Goal: Check status

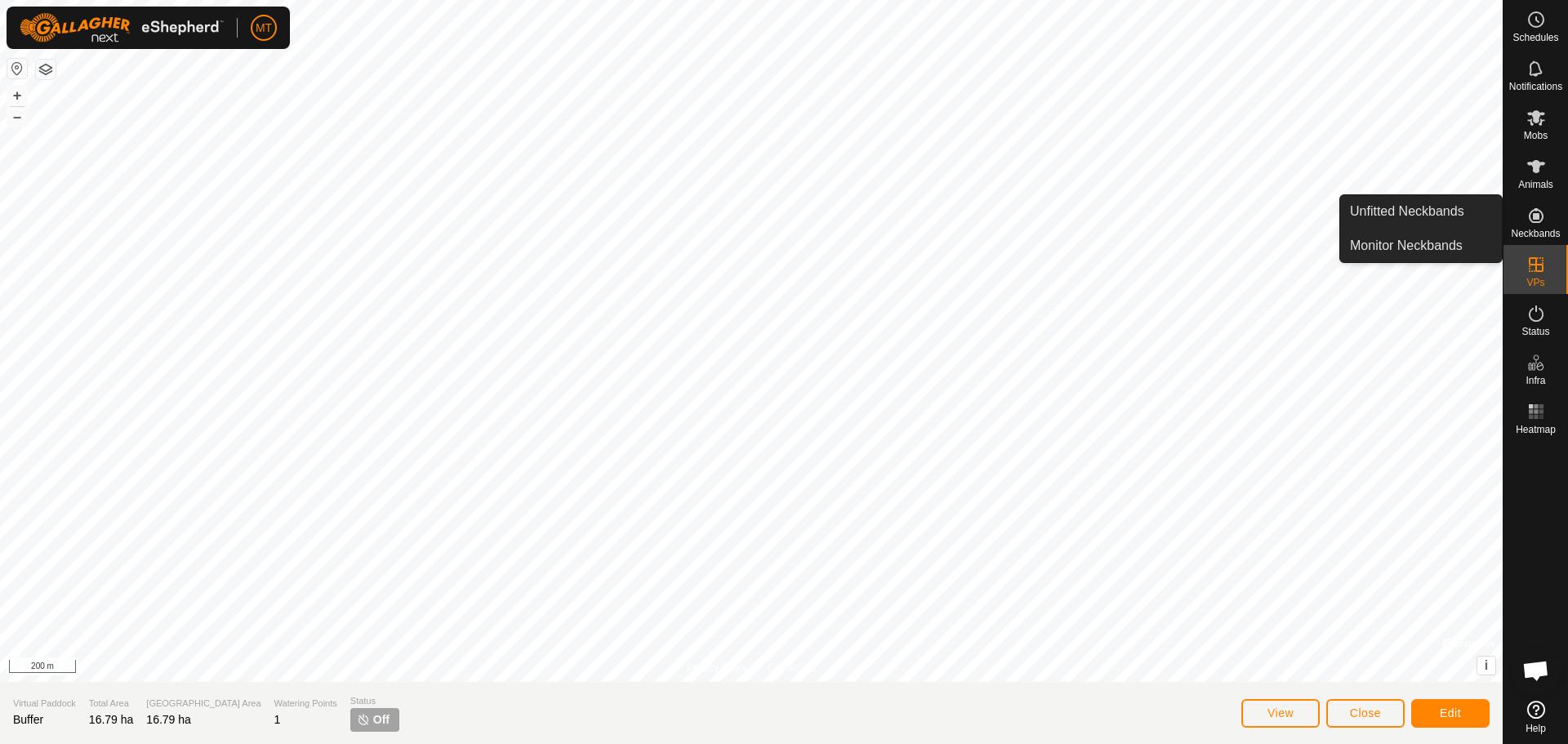
click at [1538, 213] on icon at bounding box center [1536, 216] width 20 height 20
click at [1391, 245] on link "Monitor Neckbands" at bounding box center [1421, 246] width 162 height 33
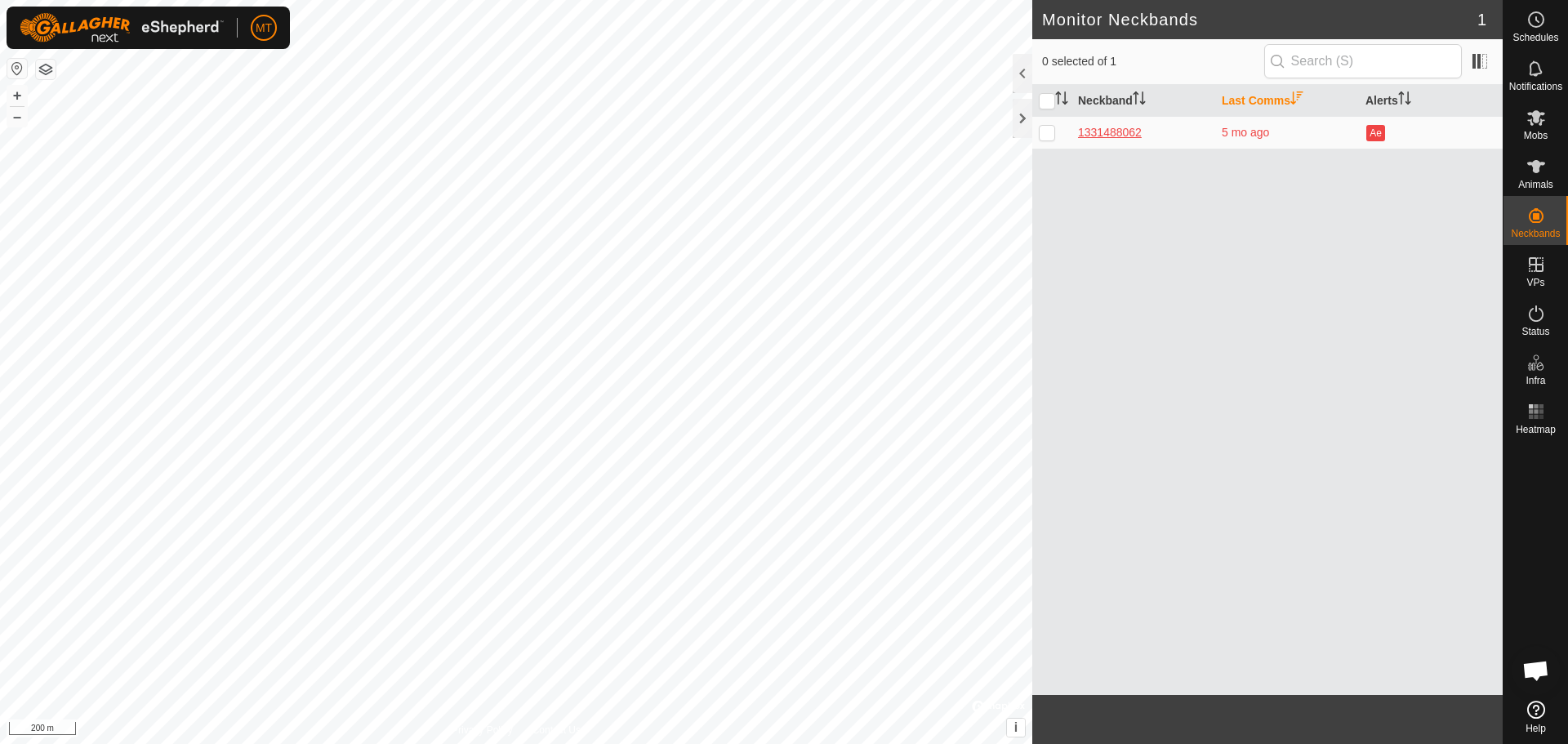
click at [1112, 129] on div "1331488062" at bounding box center [1143, 133] width 131 height 17
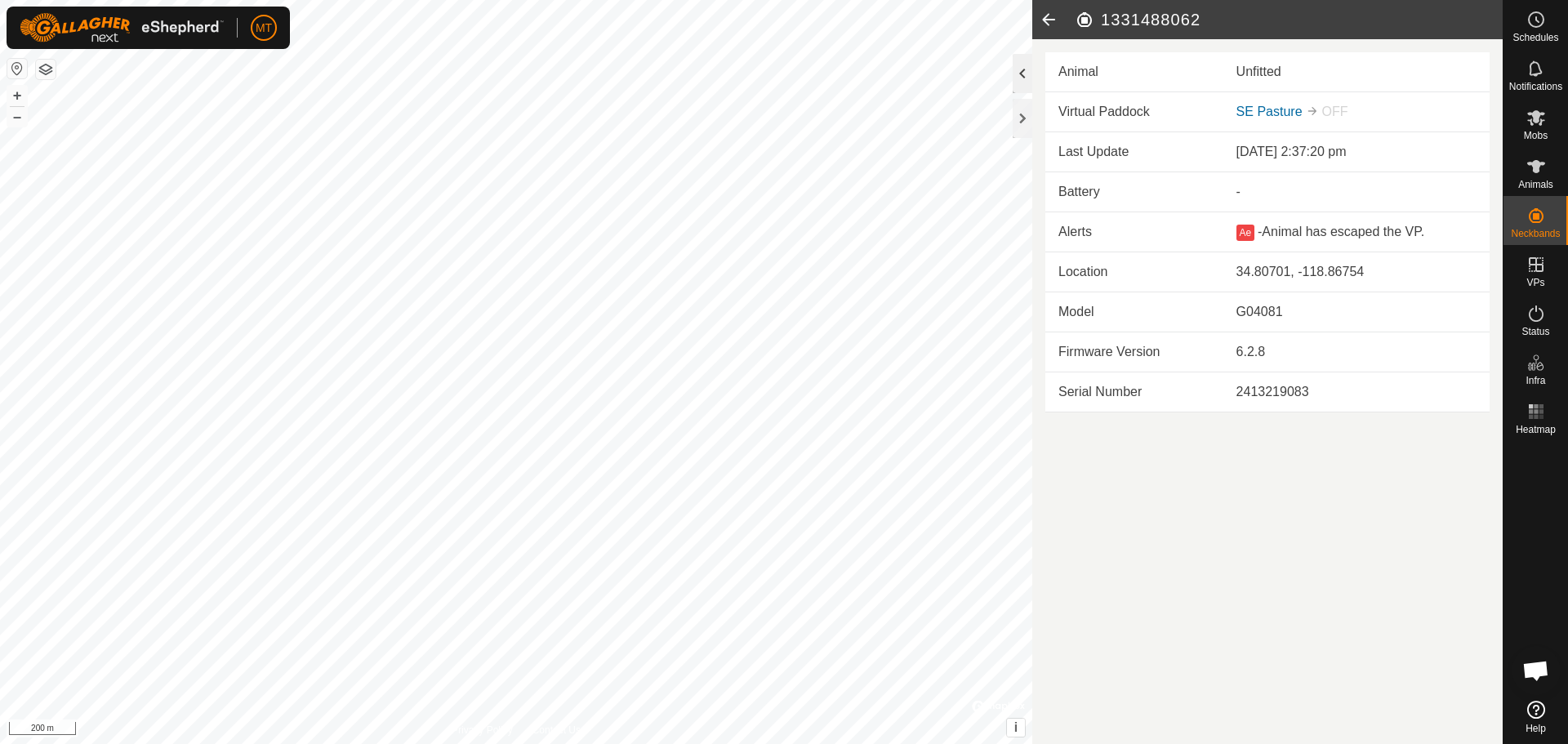
click at [1023, 76] on div at bounding box center [1023, 73] width 20 height 39
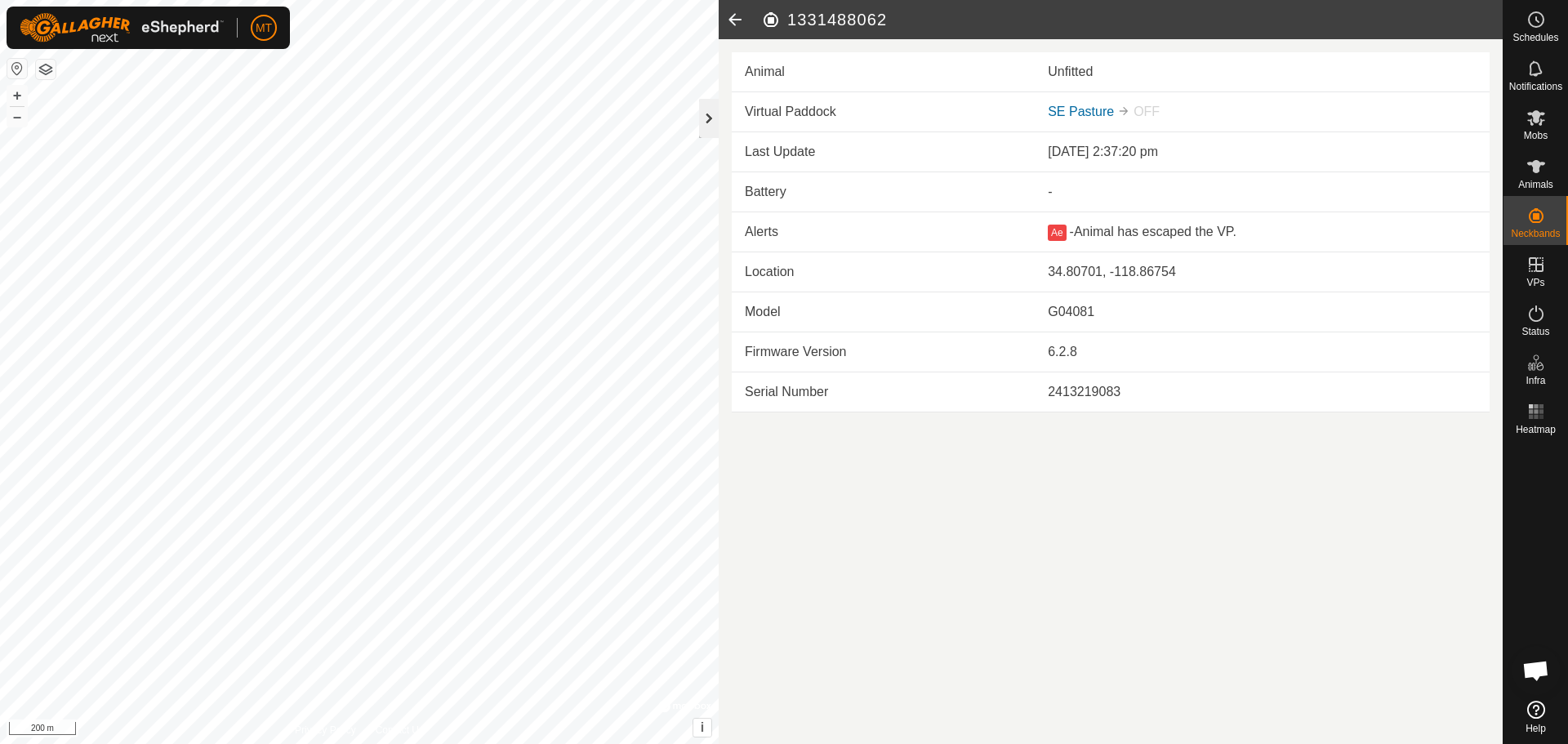
click at [704, 123] on div at bounding box center [709, 118] width 20 height 39
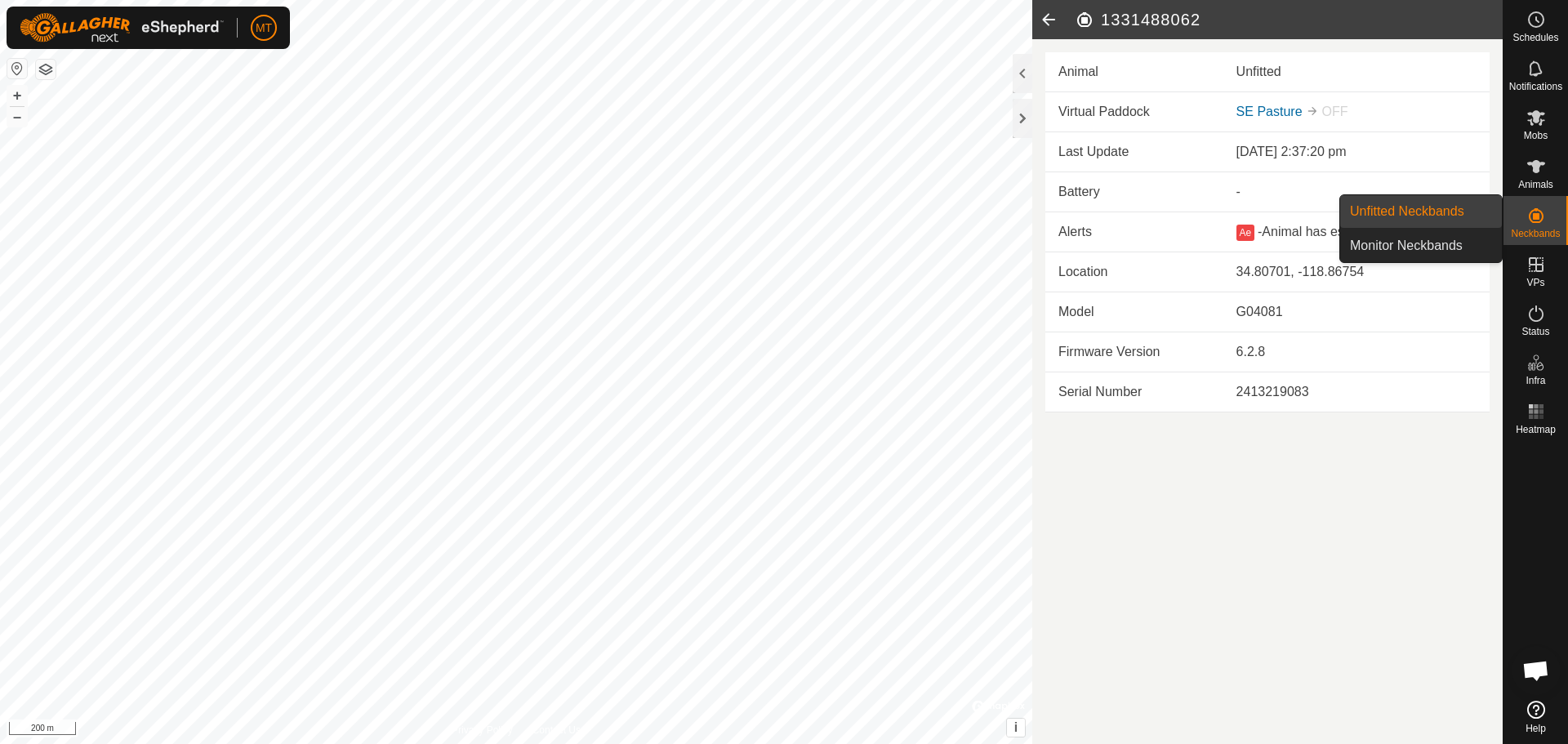
click at [1538, 213] on icon at bounding box center [1536, 216] width 20 height 20
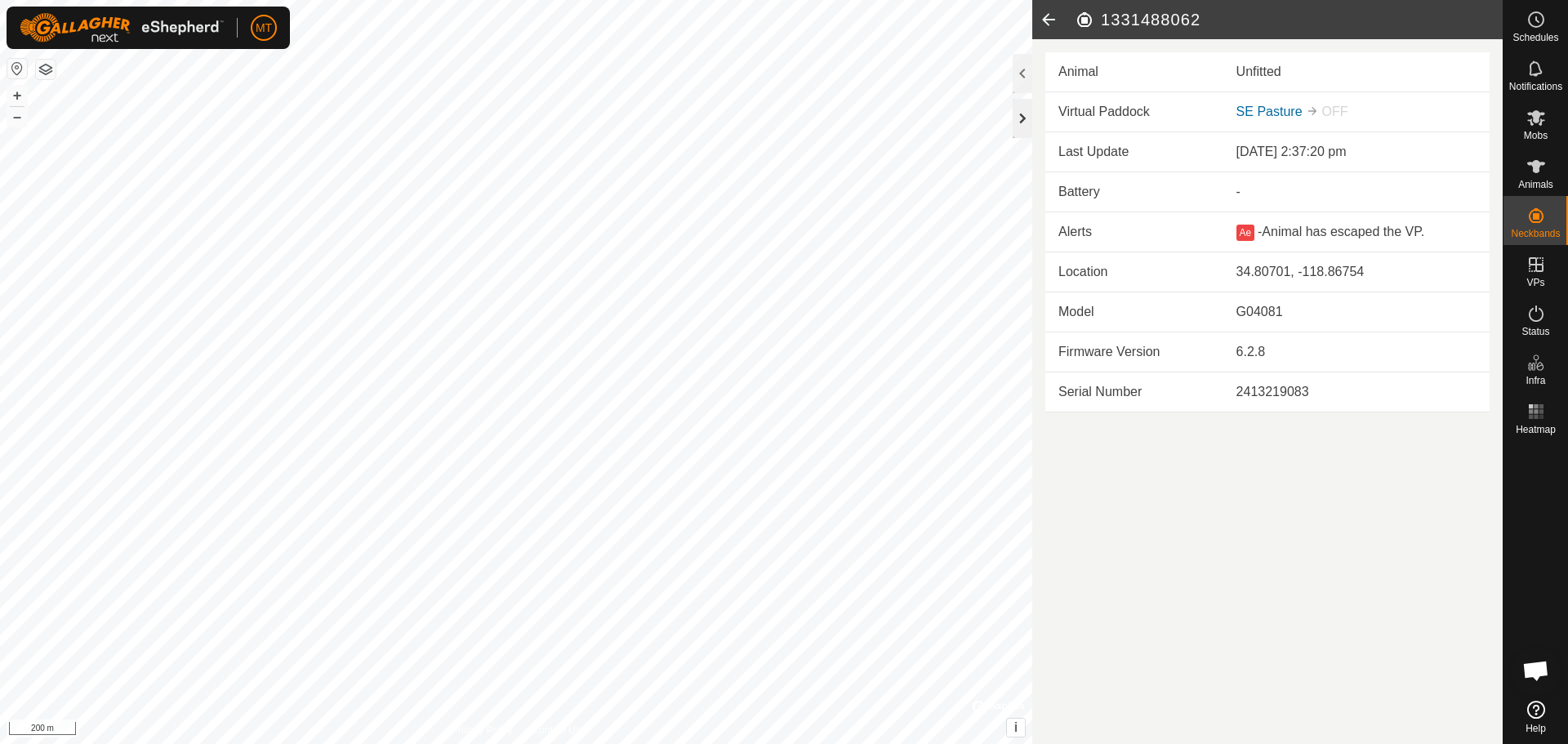
click at [1029, 105] on div at bounding box center [1023, 118] width 20 height 39
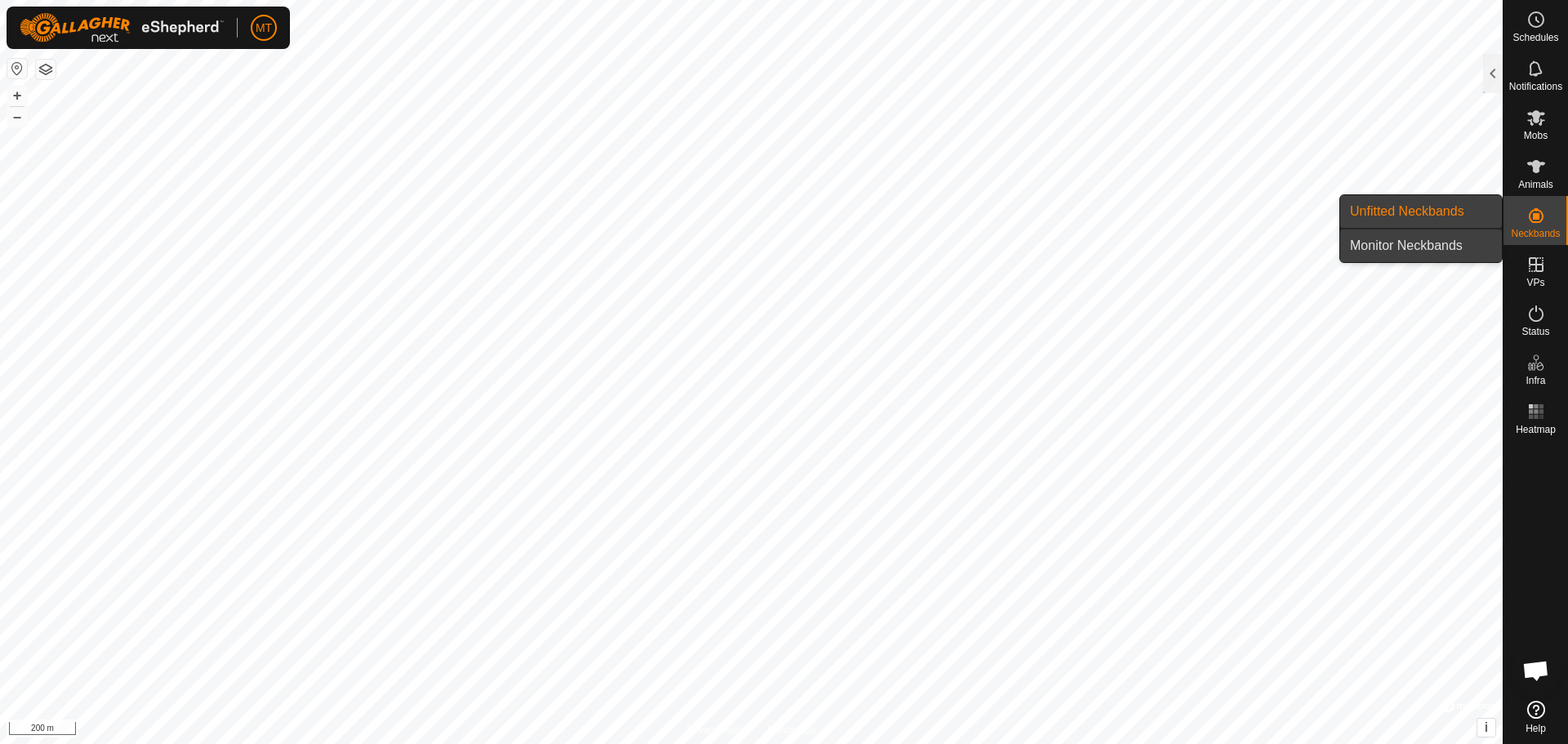
click at [1385, 243] on link "Monitor Neckbands" at bounding box center [1421, 246] width 162 height 33
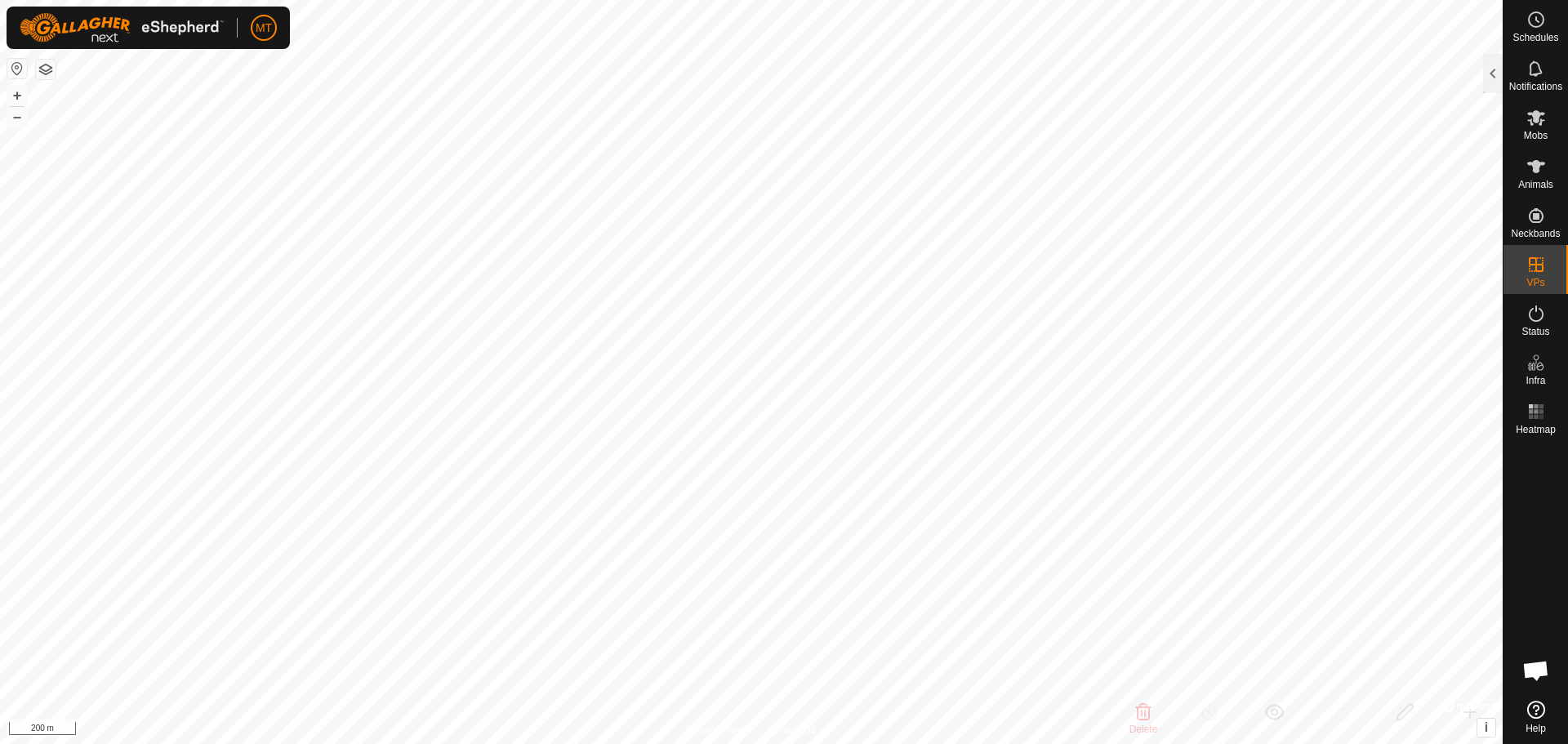
checkbox input "false"
checkbox input "true"
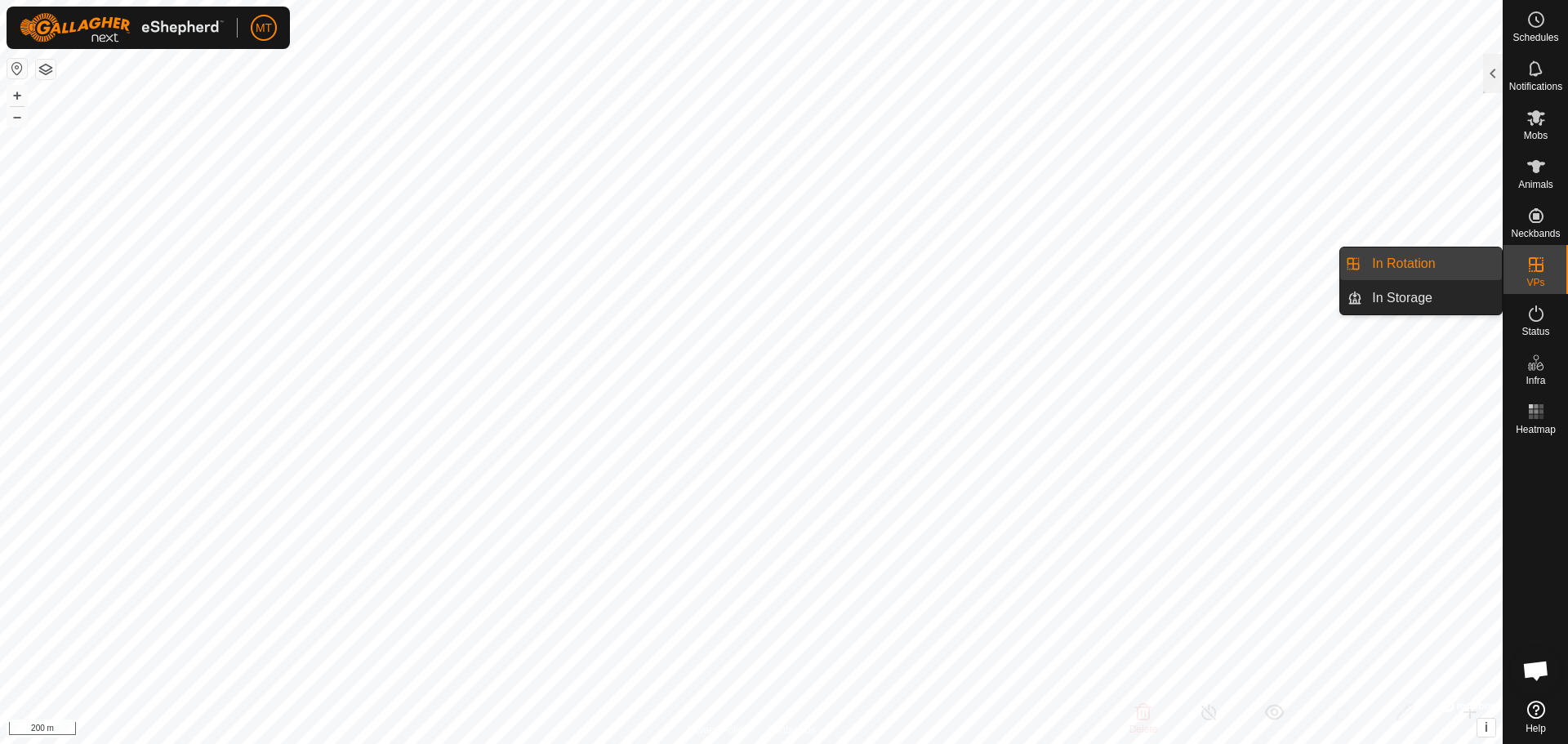
click at [1533, 263] on icon at bounding box center [1536, 264] width 15 height 15
click at [1542, 260] on icon at bounding box center [1536, 264] width 20 height 20
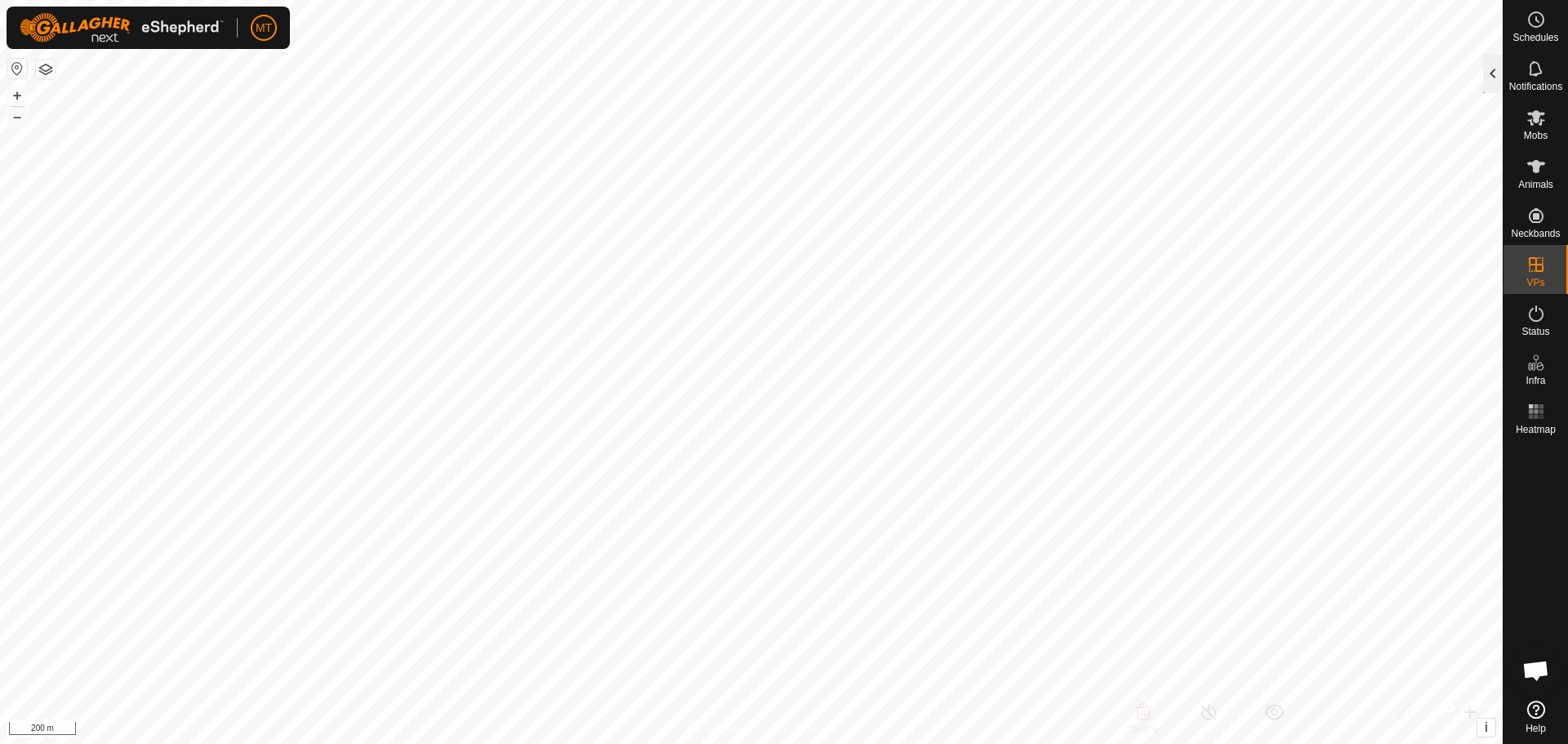
click at [1491, 78] on div at bounding box center [1493, 73] width 20 height 39
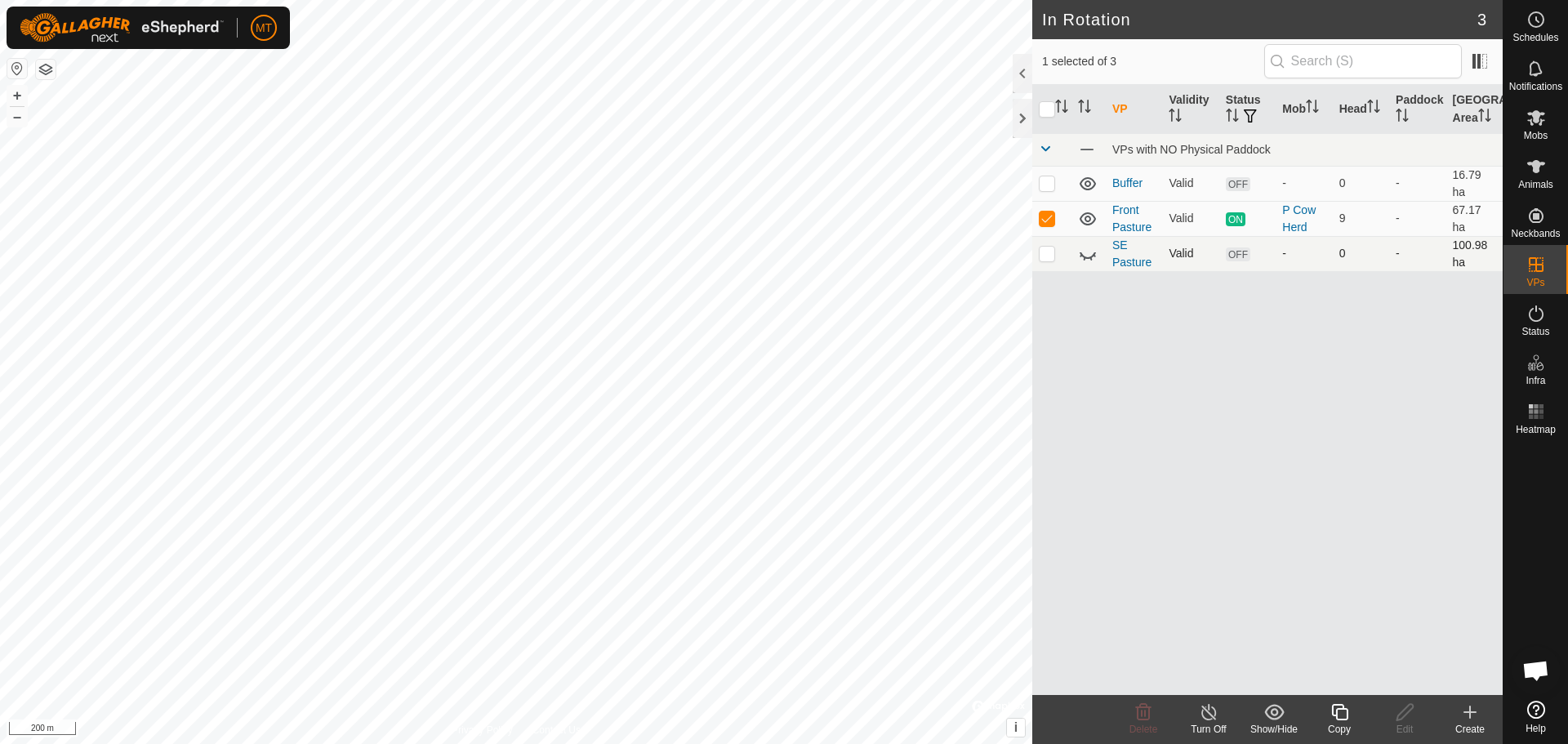
click at [1053, 254] on p-checkbox at bounding box center [1047, 253] width 16 height 13
checkbox input "true"
click at [1275, 716] on icon at bounding box center [1274, 712] width 20 height 20
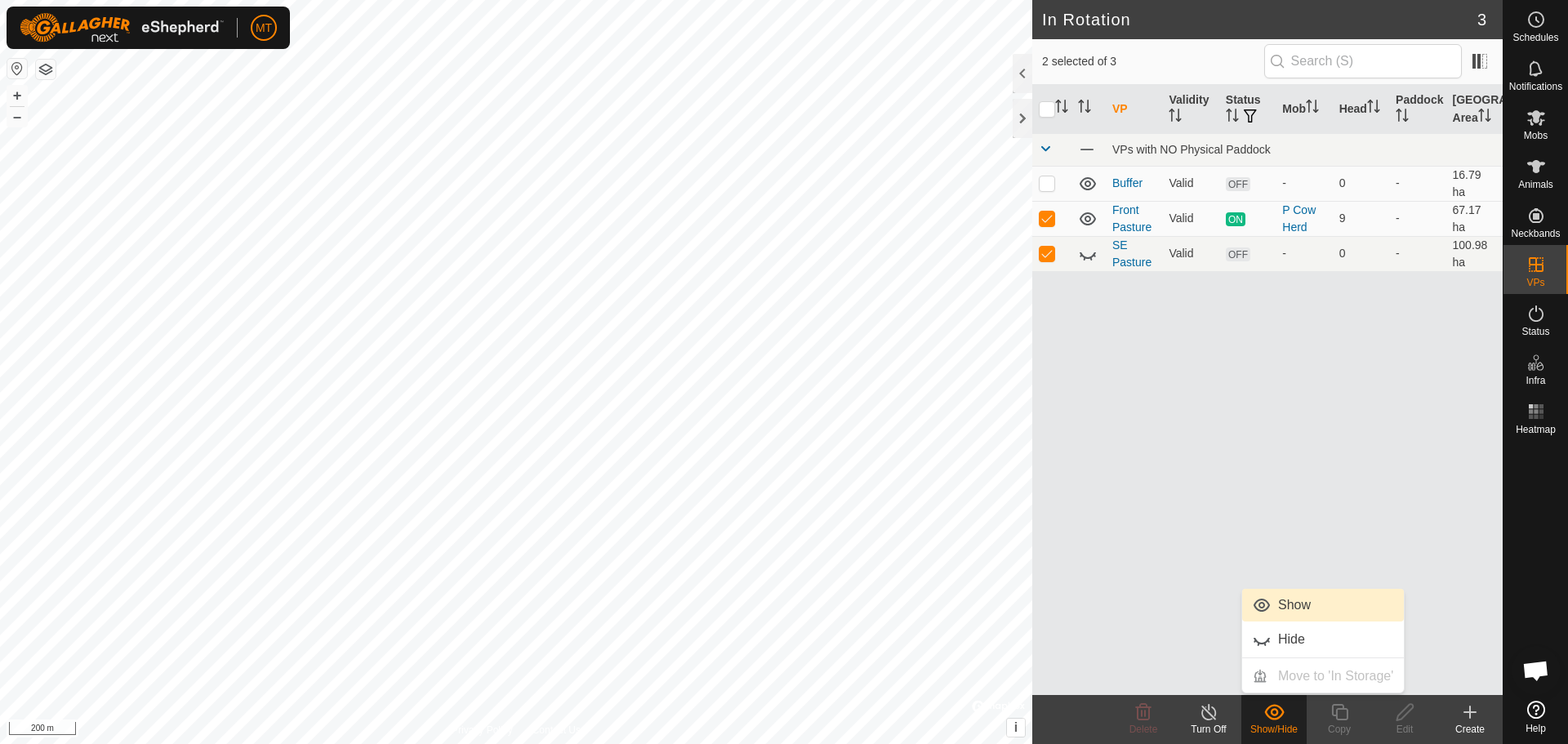
click at [1283, 607] on link "Show" at bounding box center [1323, 605] width 162 height 33
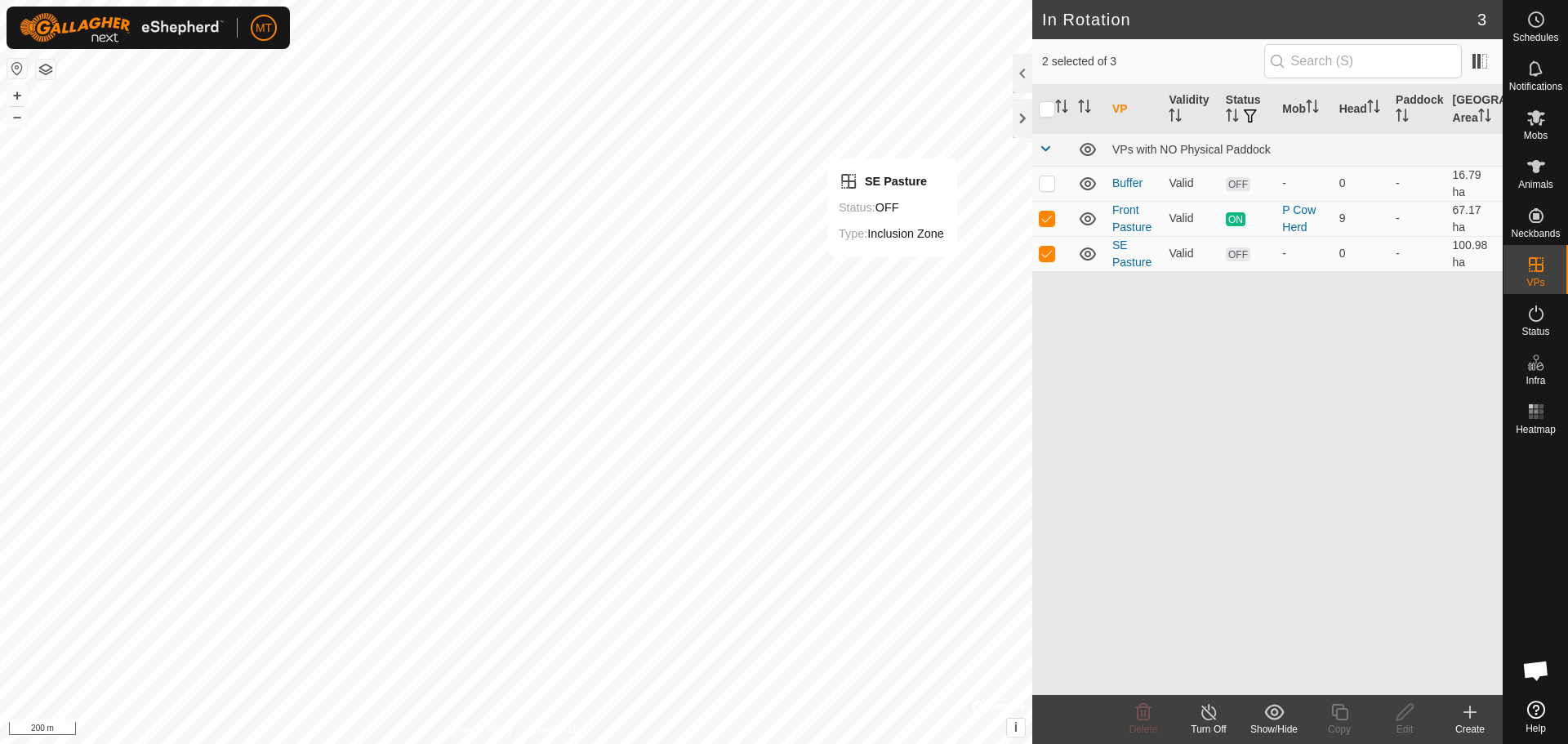
checkbox input "false"
click at [1123, 264] on link "SE Pasture" at bounding box center [1131, 253] width 39 height 30
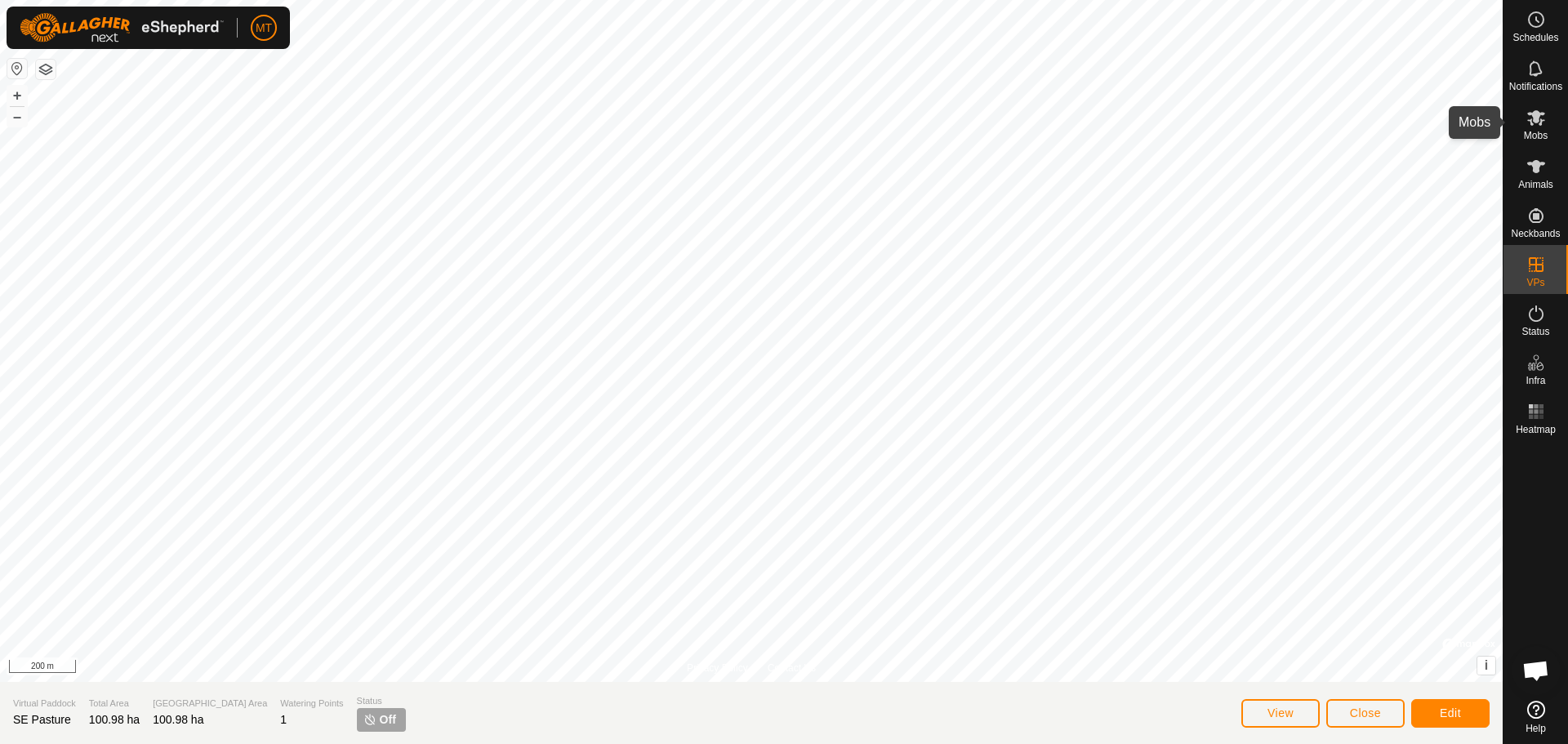
click at [1534, 118] on icon at bounding box center [1536, 117] width 18 height 15
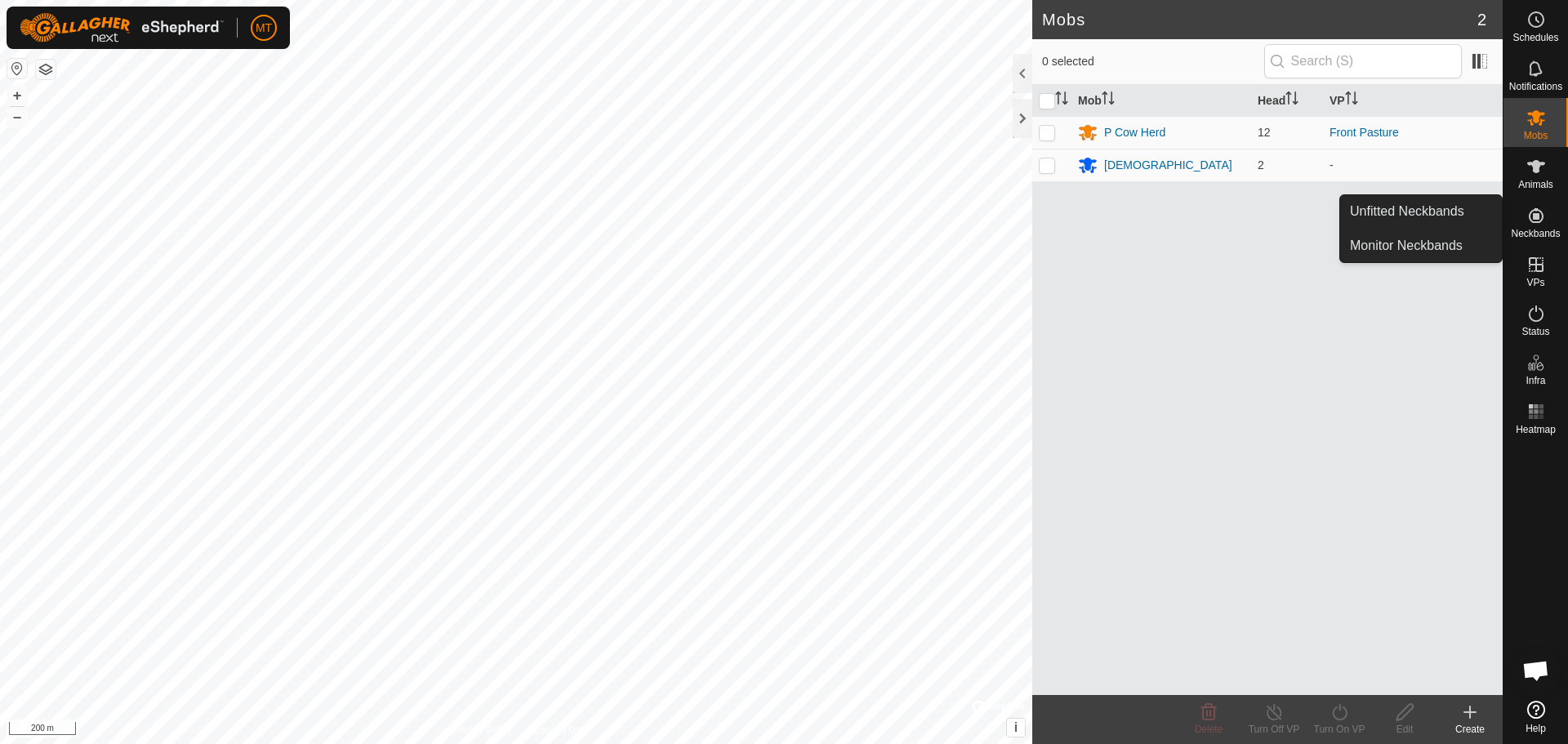
click at [1538, 215] on icon at bounding box center [1536, 215] width 15 height 15
click at [1380, 243] on link "Monitor Neckbands" at bounding box center [1421, 246] width 162 height 33
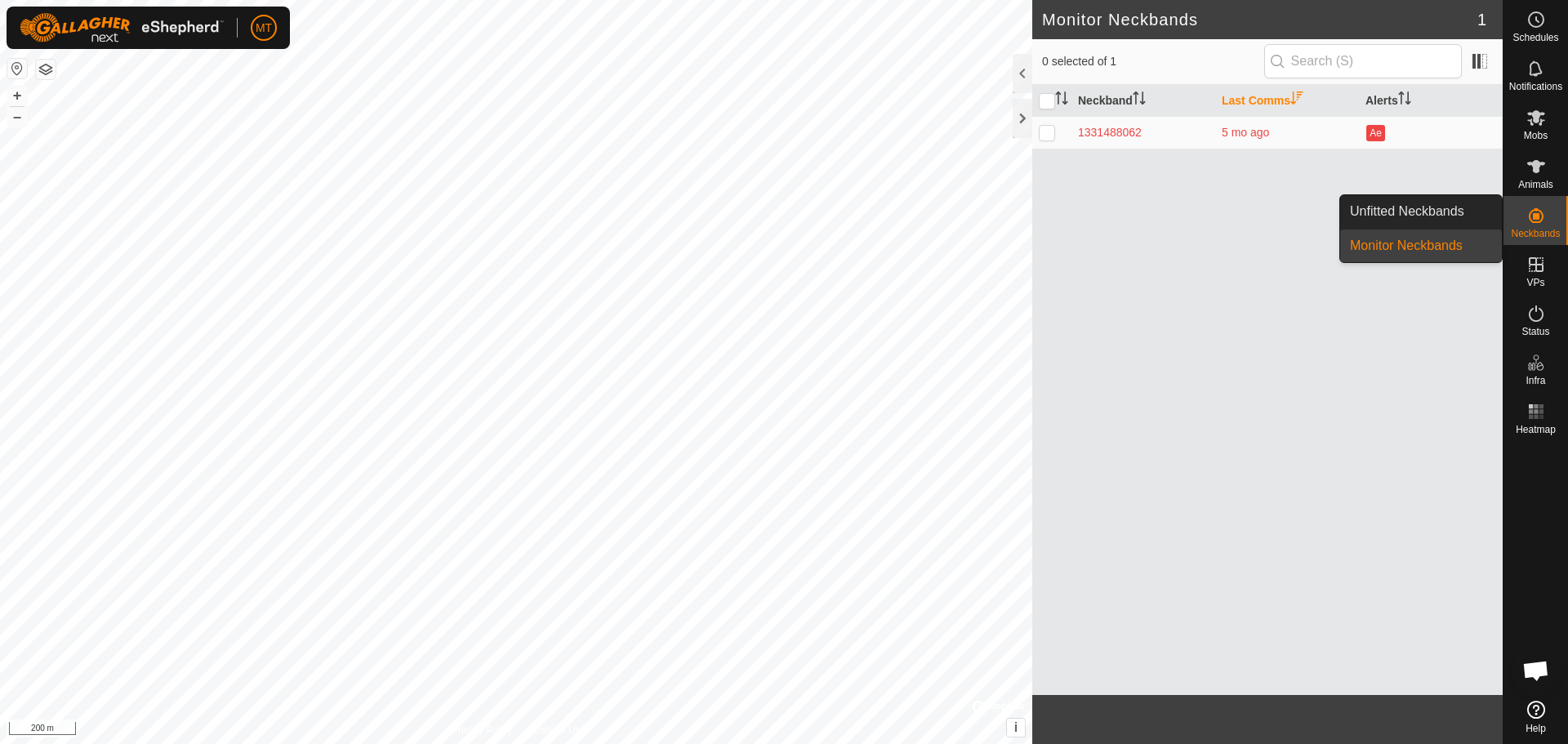
click at [1380, 243] on link "Monitor Neckbands" at bounding box center [1421, 246] width 162 height 33
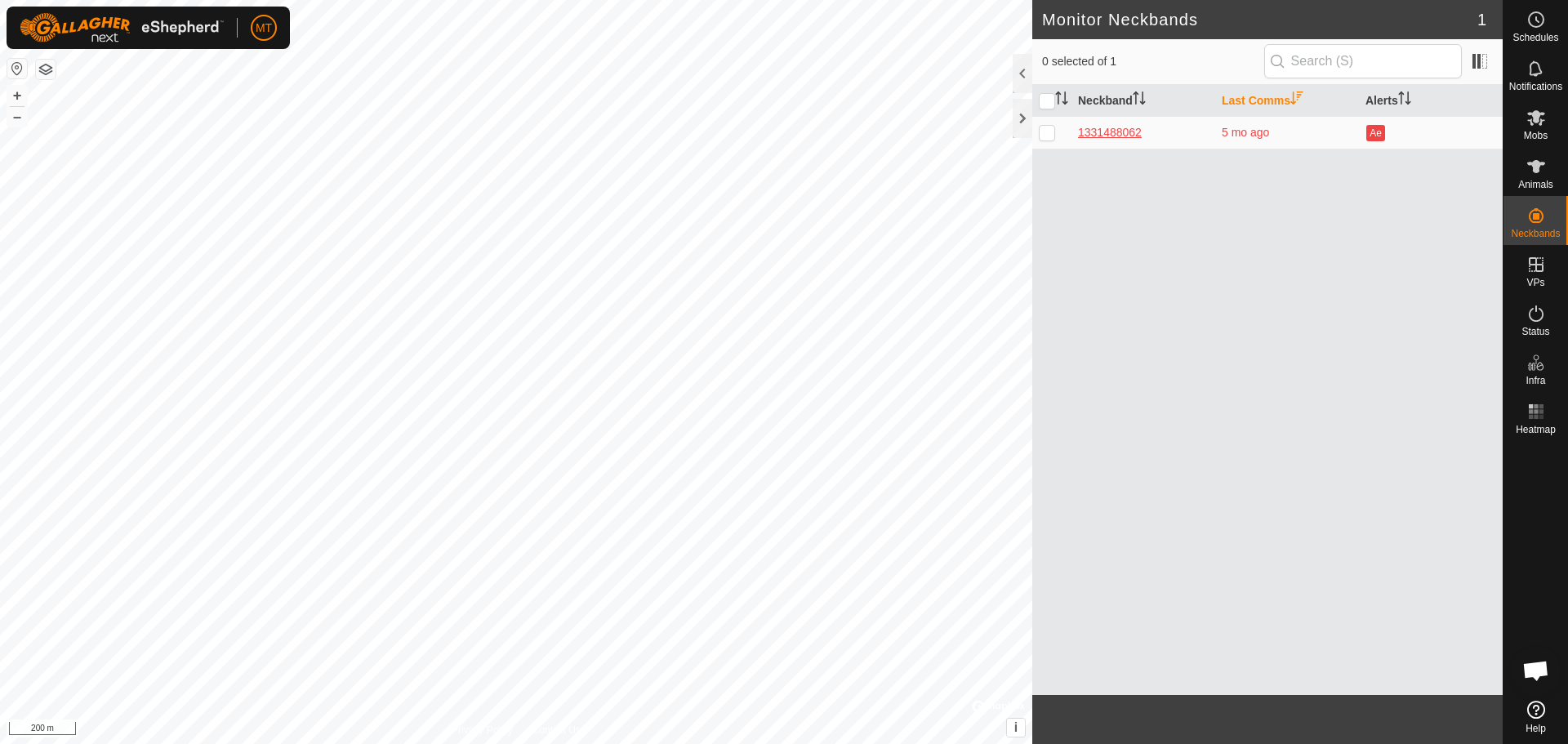
click at [1098, 127] on div "1331488062" at bounding box center [1143, 133] width 131 height 17
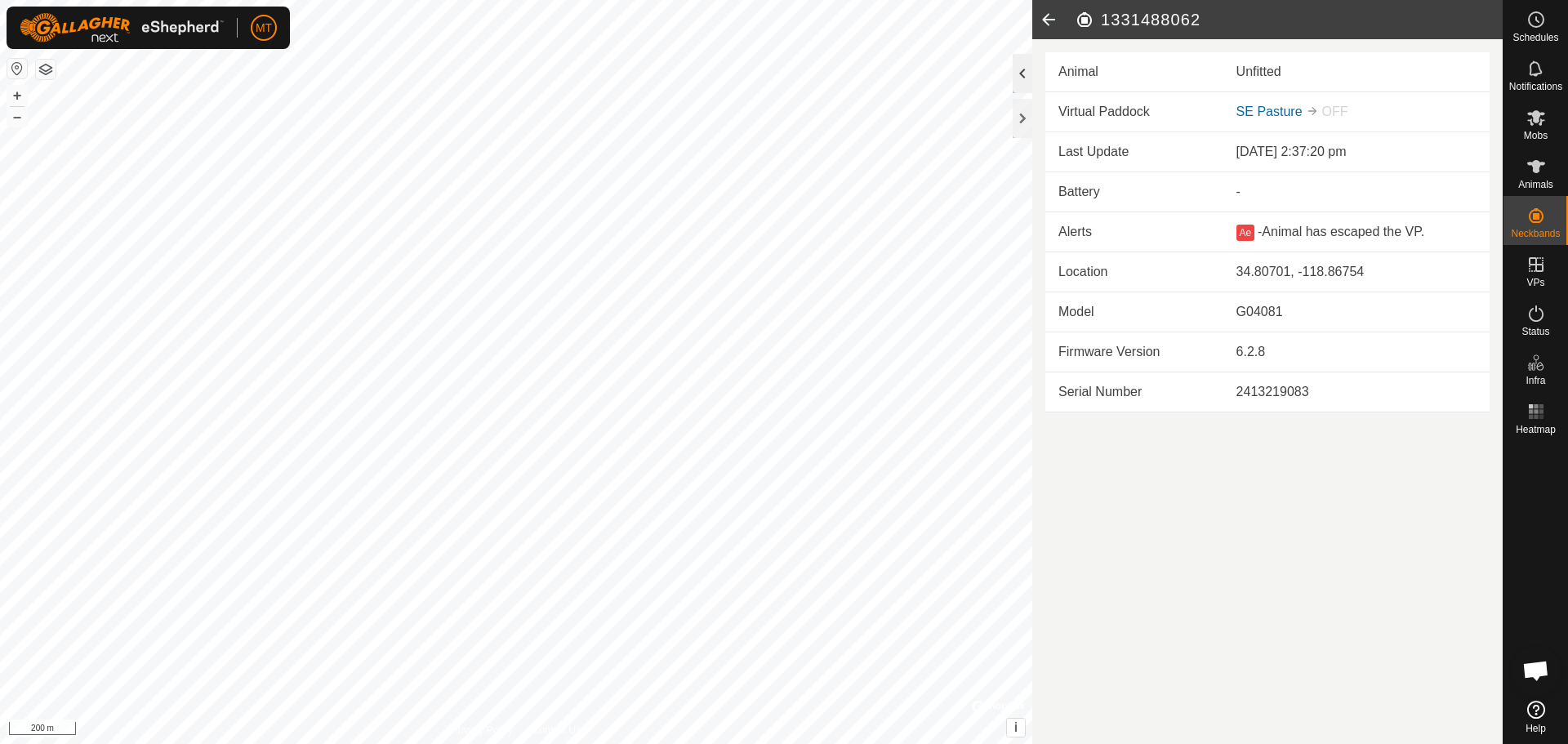
click at [1023, 69] on div at bounding box center [1023, 73] width 20 height 39
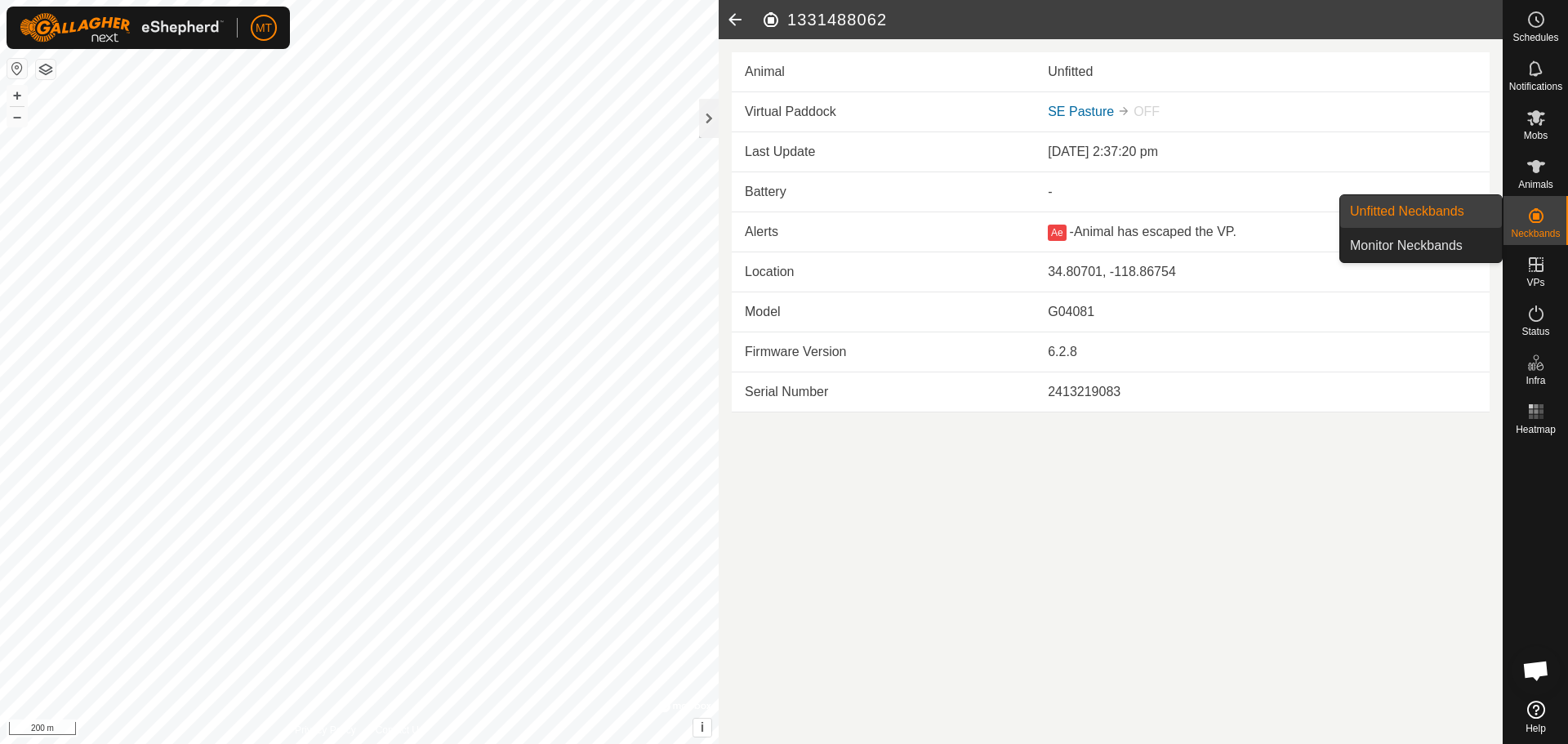
click at [1533, 226] on es-neckbands-svg-icon at bounding box center [1536, 215] width 29 height 26
click at [1382, 210] on link "Unfitted Neckbands" at bounding box center [1421, 212] width 162 height 33
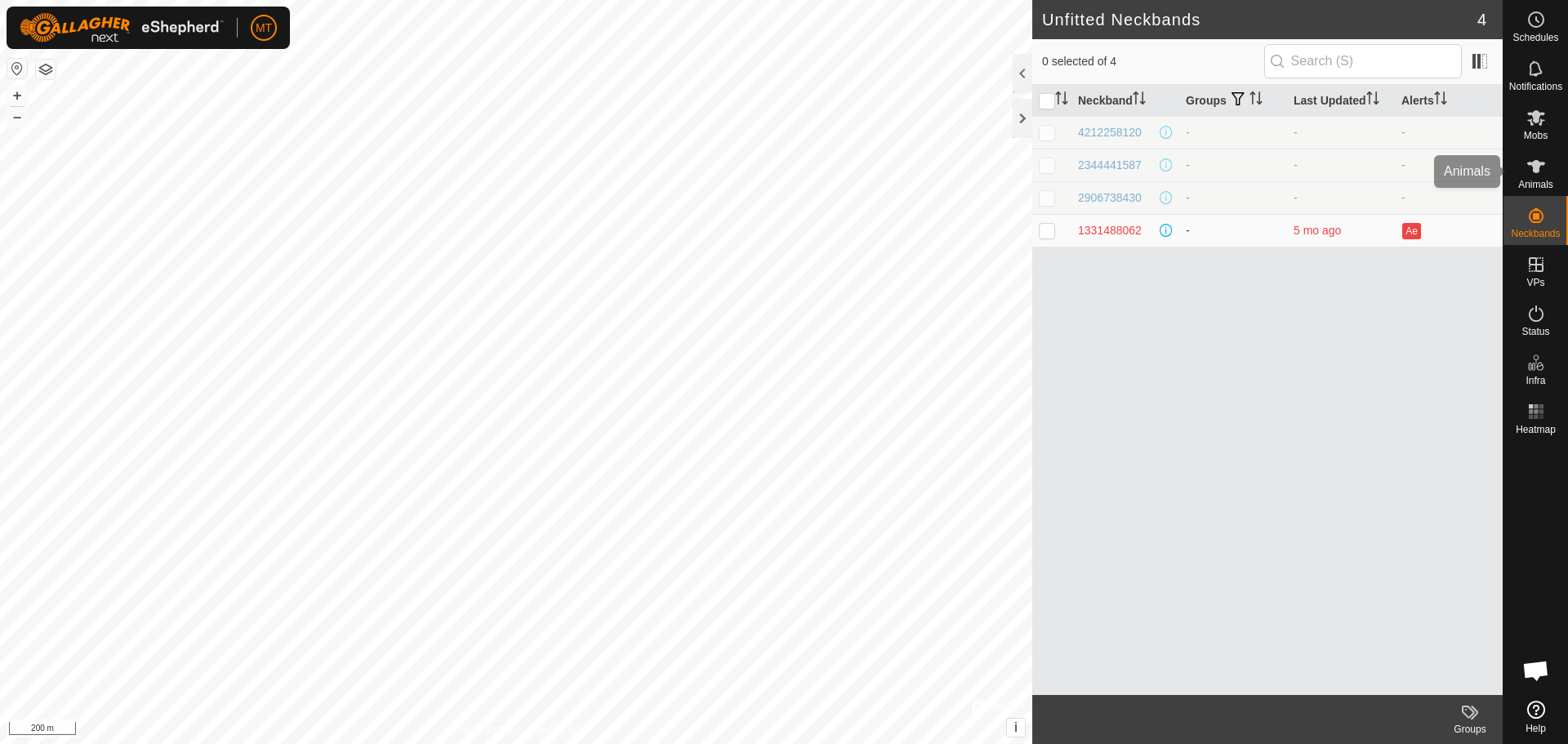
click at [1530, 160] on icon at bounding box center [1536, 167] width 20 height 20
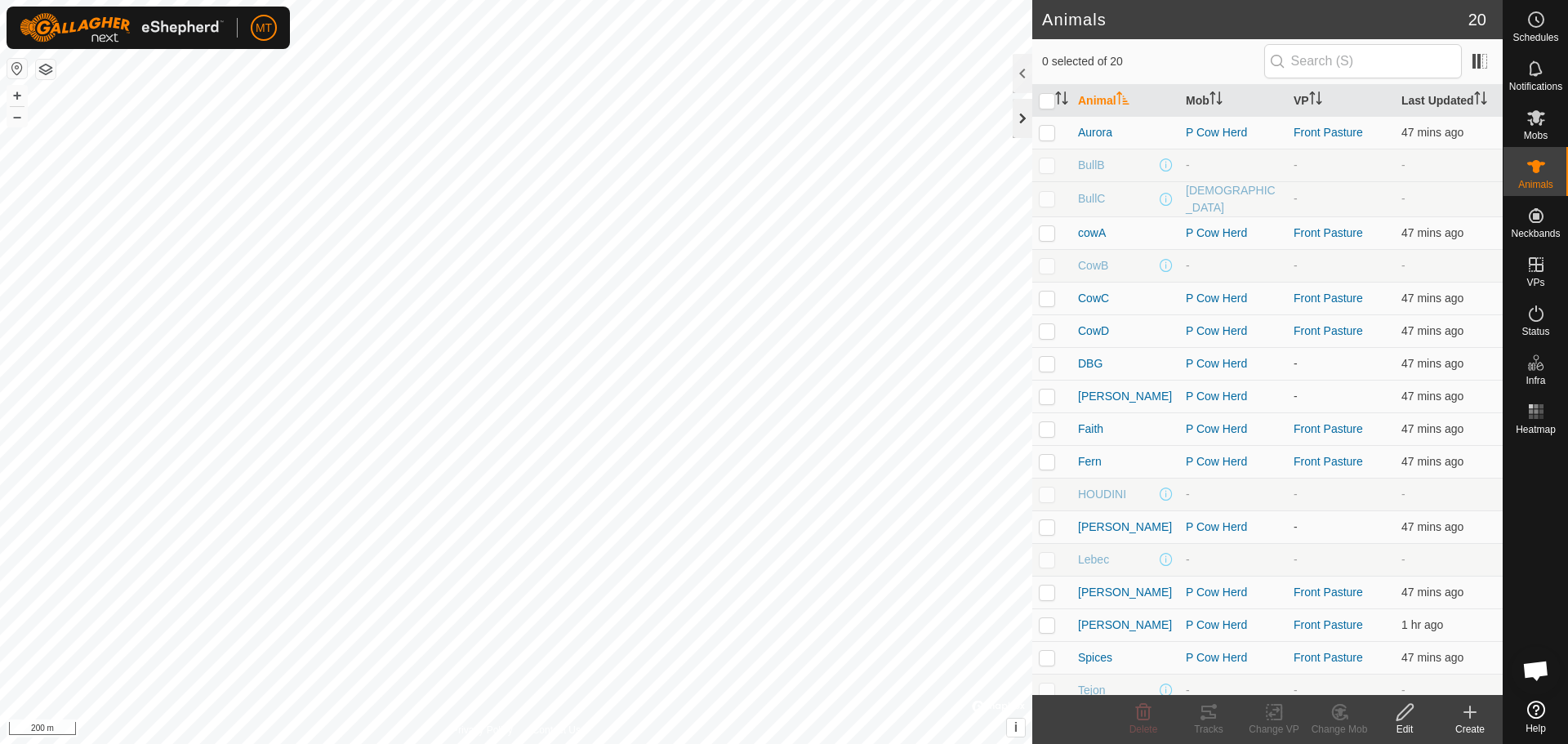
click at [1018, 117] on div at bounding box center [1023, 118] width 20 height 39
